Goal: Contribute content: Contribute content

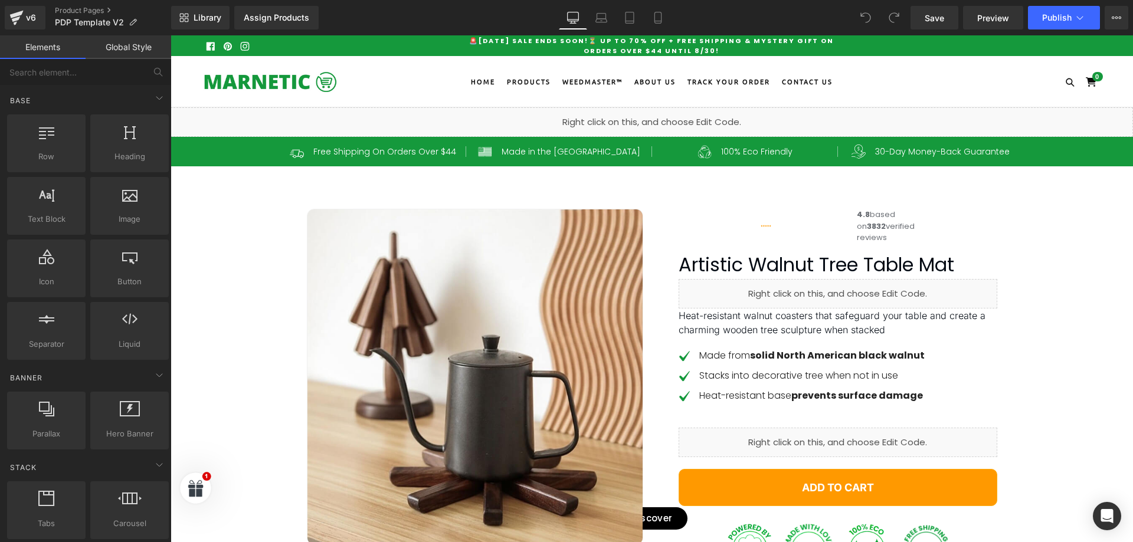
click at [645, 123] on span "Liquid" at bounding box center [642, 117] width 26 height 14
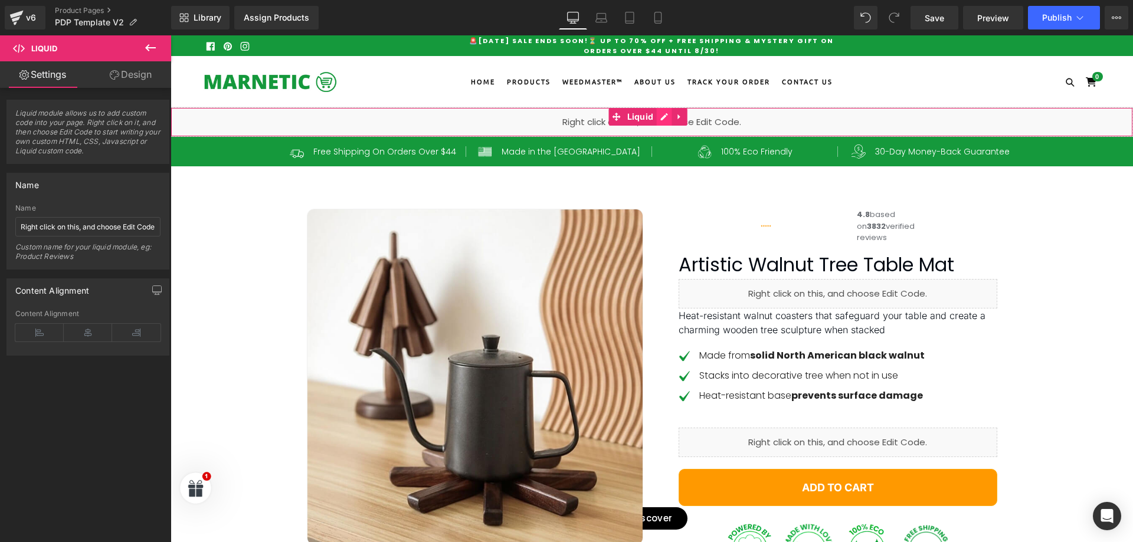
click at [659, 118] on div "Liquid" at bounding box center [652, 122] width 963 height 30
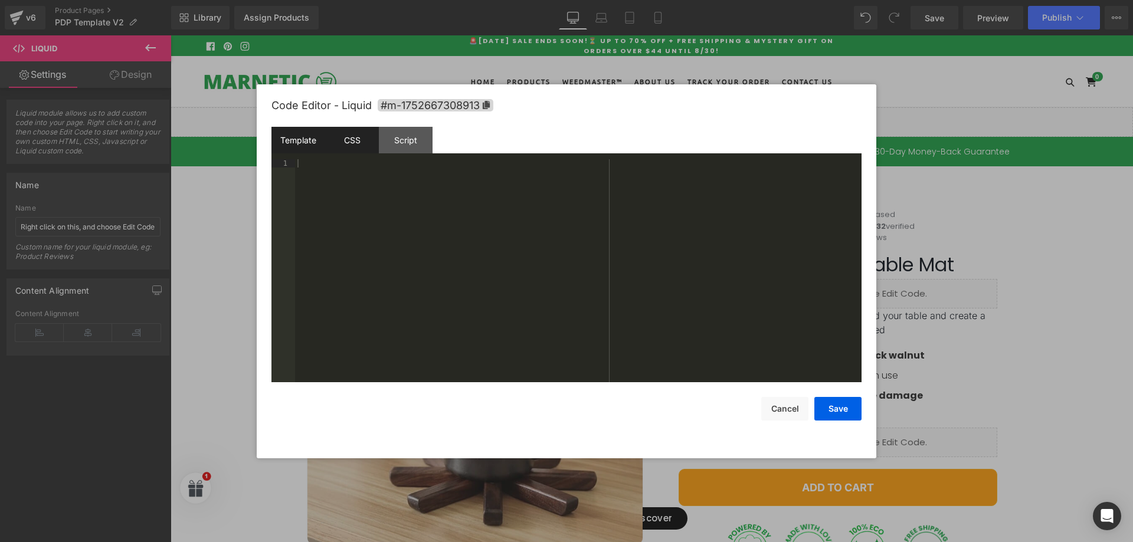
click at [335, 141] on div "CSS" at bounding box center [352, 140] width 54 height 27
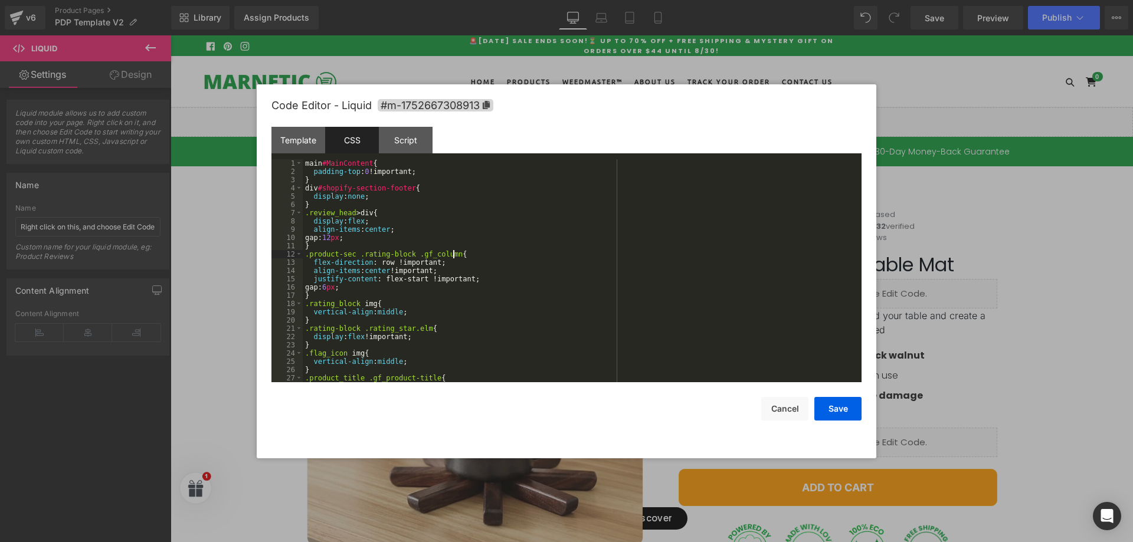
click at [535, 253] on div "main #MainContent { padding-top : 0 !important; } div #shopify-section-footer {…" at bounding box center [580, 279] width 554 height 240
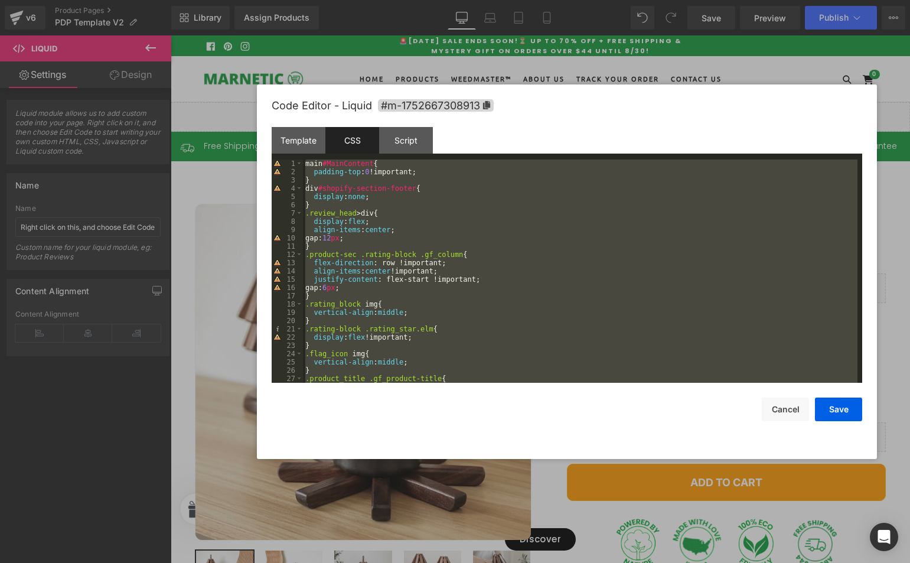
click at [493, 265] on div "main #MainContent { padding-top : 0 !important; } div #shopify-section-footer {…" at bounding box center [580, 270] width 554 height 223
click at [518, 268] on div "main #MainContent { padding-top : 0 !important; } div #shopify-section-footer {…" at bounding box center [580, 270] width 554 height 223
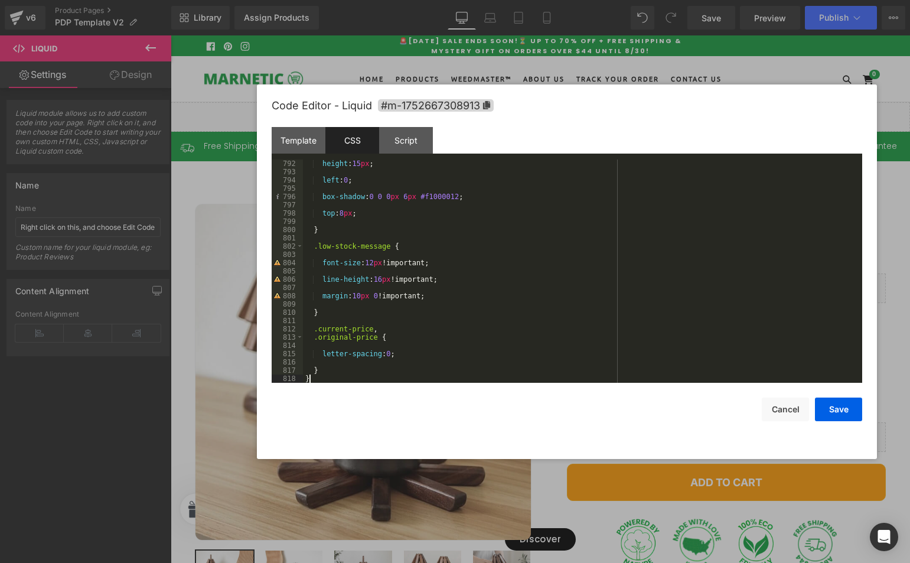
click at [456, 268] on div "height : 15 px ; left : 0 ; box-shadow : 0 0 0 px 6 px #f1000012 ; top : 8 px ;…" at bounding box center [580, 279] width 554 height 240
click at [483, 231] on div "height : 15 px ; left : 0 ; box-shadow : 0 0 0 px 6 px #f1000012 ; top : 8 px ;…" at bounding box center [580, 279] width 554 height 240
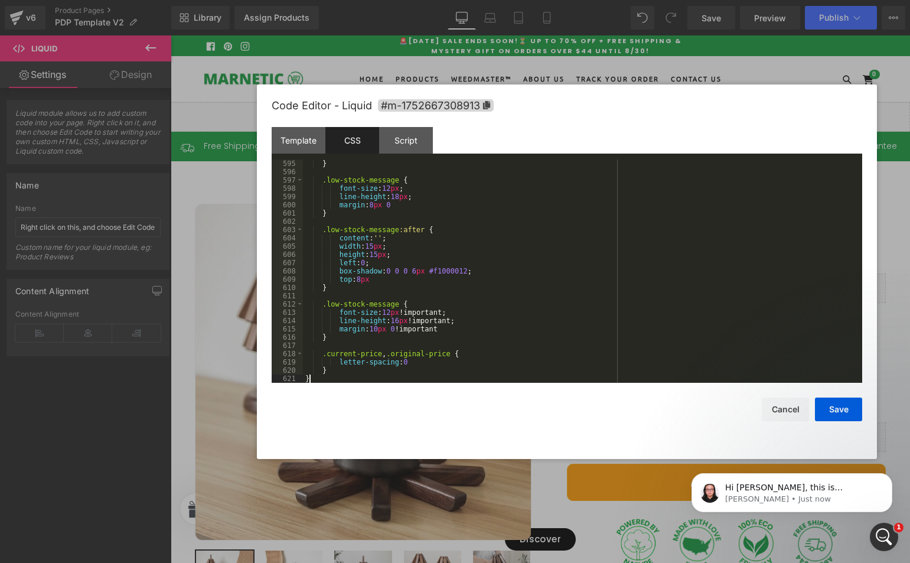
scroll to position [4934, 0]
click at [842, 406] on button "Save" at bounding box center [838, 409] width 47 height 24
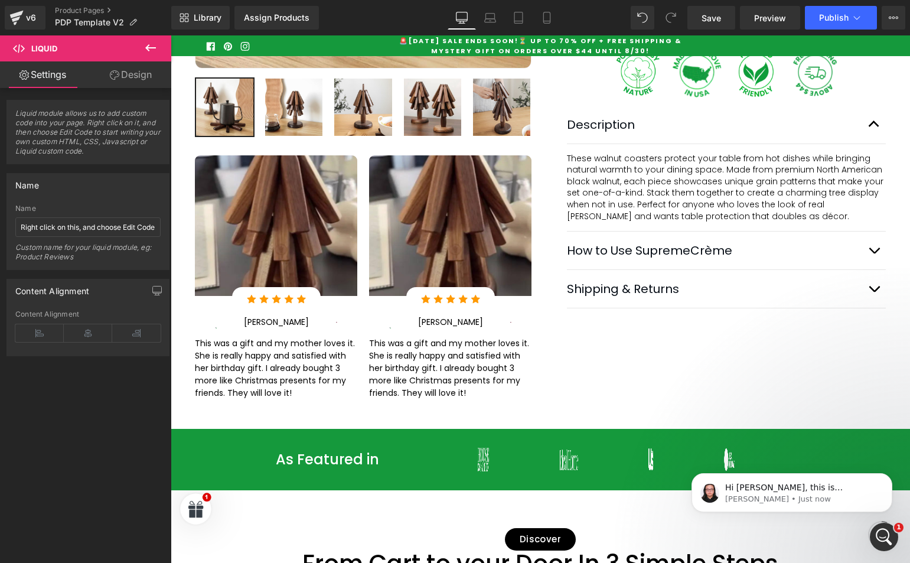
scroll to position [295, 0]
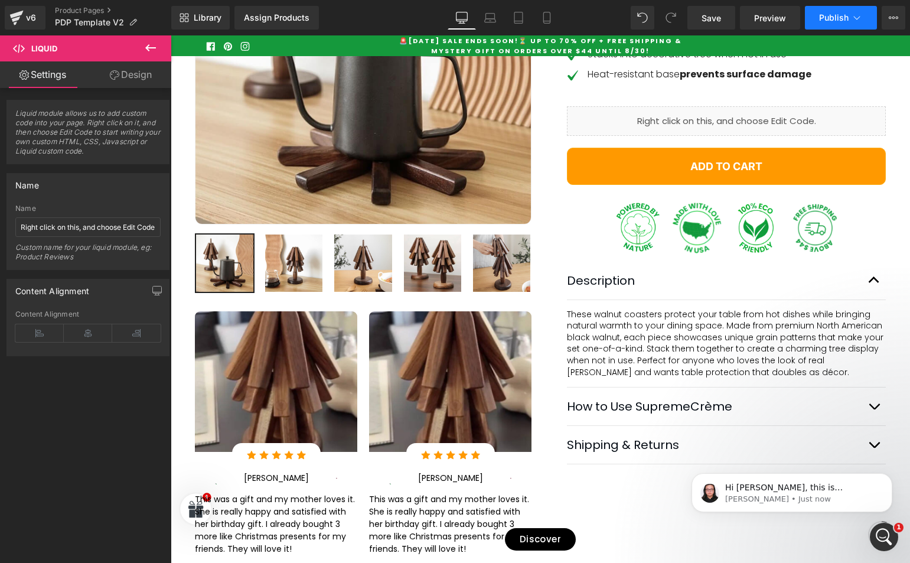
click at [841, 18] on span "Publish" at bounding box center [834, 17] width 30 height 9
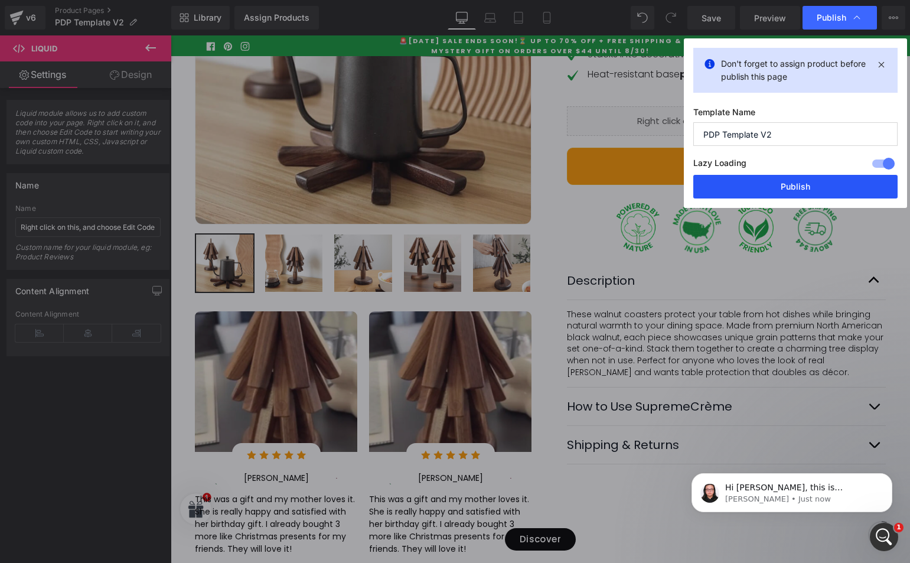
click at [828, 175] on button "Publish" at bounding box center [795, 187] width 204 height 24
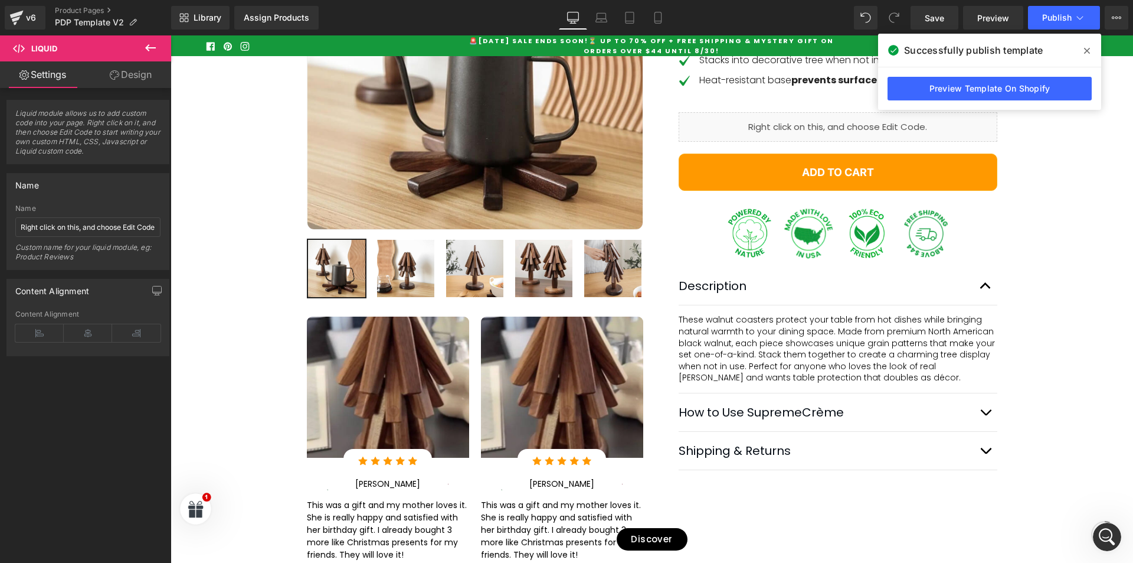
scroll to position [300, 0]
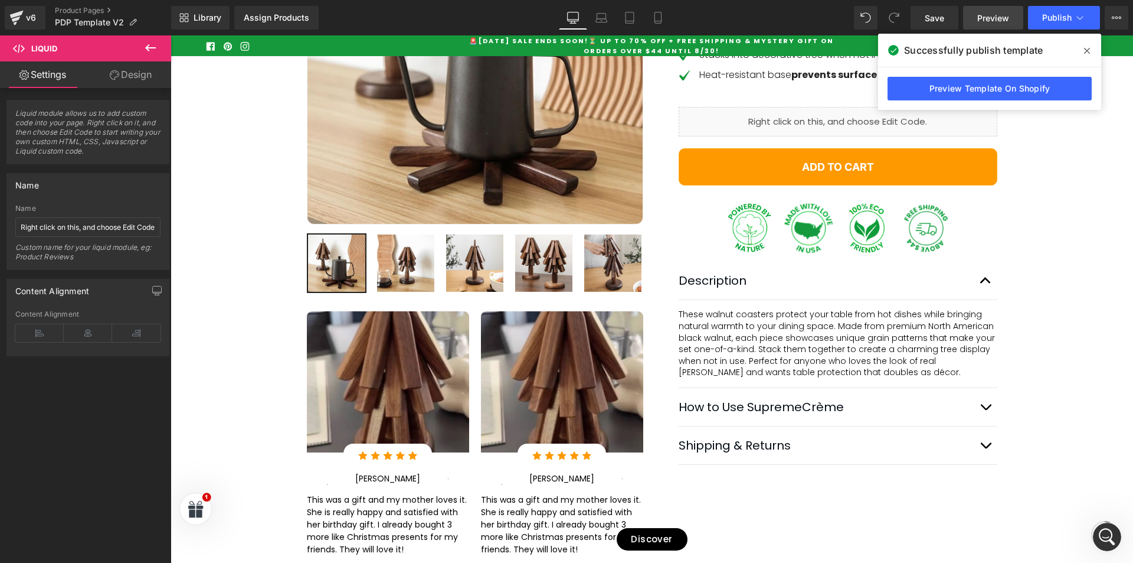
click at [1001, 18] on span "Preview" at bounding box center [994, 18] width 32 height 12
